Goal: Task Accomplishment & Management: Use online tool/utility

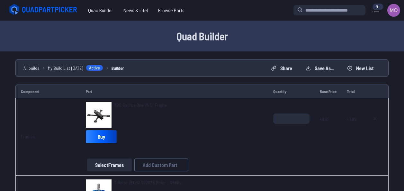
scroll to position [289, 0]
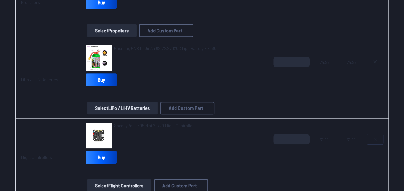
click at [374, 139] on icon at bounding box center [375, 139] width 3 height 3
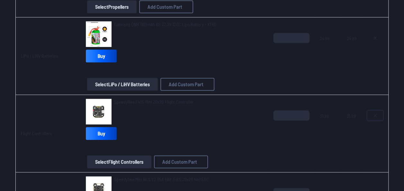
scroll to position [322, 0]
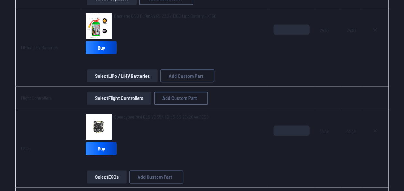
click at [113, 96] on button "Select Flight Controllers" at bounding box center [119, 98] width 64 height 13
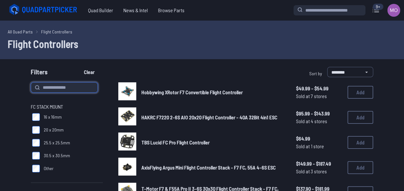
click at [80, 89] on input at bounding box center [64, 87] width 67 height 10
type input "*********"
click at [78, 67] on button "Clear" at bounding box center [89, 72] width 22 height 10
type input "*********"
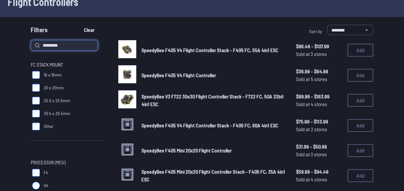
scroll to position [32, 0]
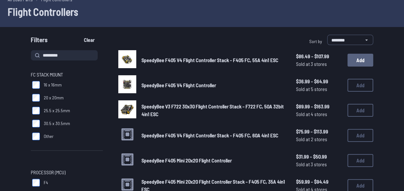
click at [356, 64] on button "Add" at bounding box center [361, 60] width 26 height 13
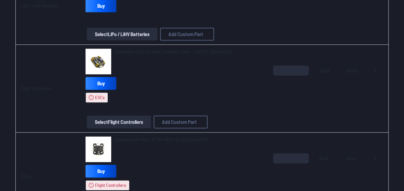
scroll to position [430, 0]
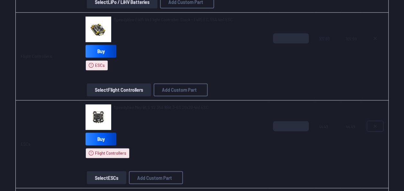
click at [372, 125] on button at bounding box center [375, 126] width 16 height 10
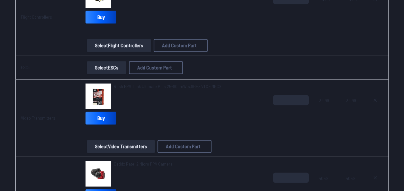
type textarea "**********"
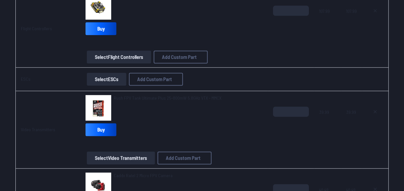
scroll to position [482, 0]
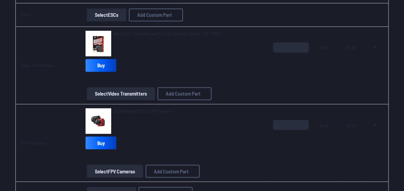
click at [142, 96] on button "Select Video Transmitters" at bounding box center [121, 93] width 68 height 13
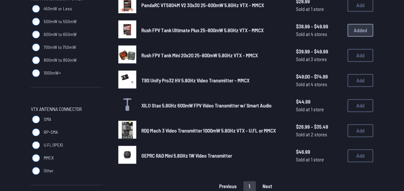
scroll to position [354, 0]
